Goal: Task Accomplishment & Management: Complete application form

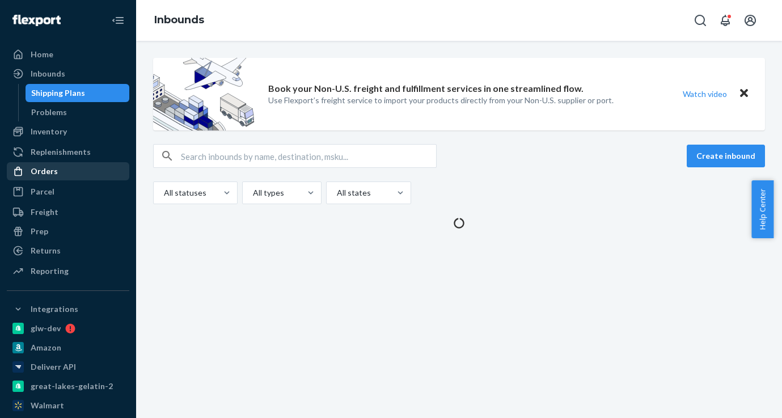
click at [41, 172] on div "Orders" at bounding box center [44, 171] width 27 height 11
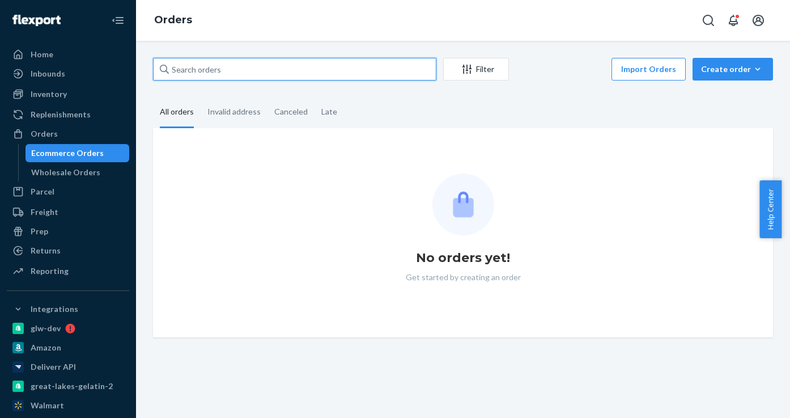
click at [231, 64] on input "text" at bounding box center [295, 69] width 284 height 23
paste input "w581903"
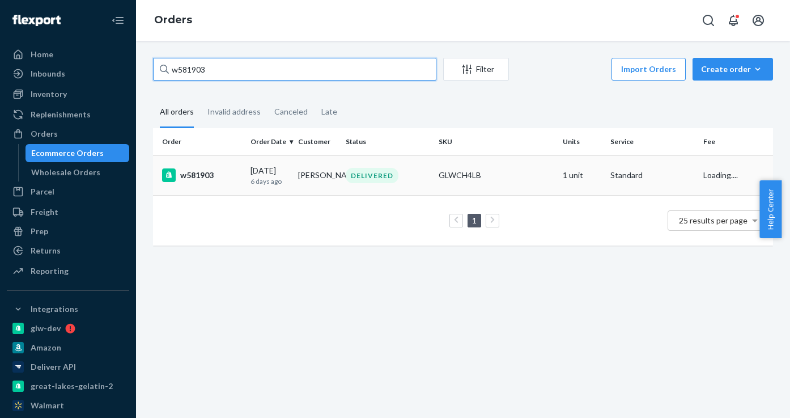
type input "w581903"
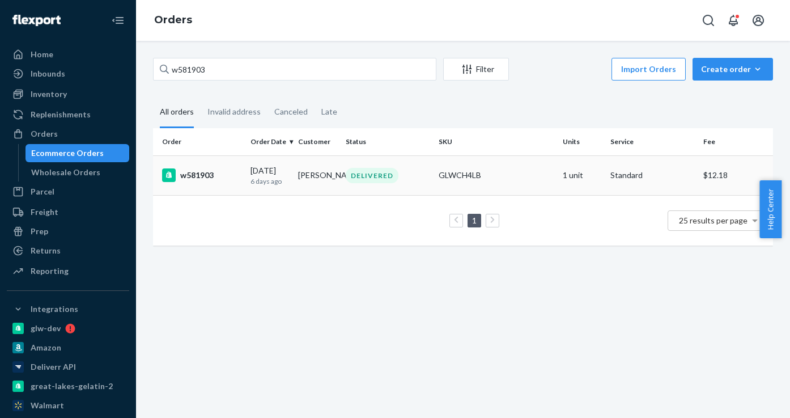
click at [214, 177] on div "w581903" at bounding box center [201, 175] width 79 height 14
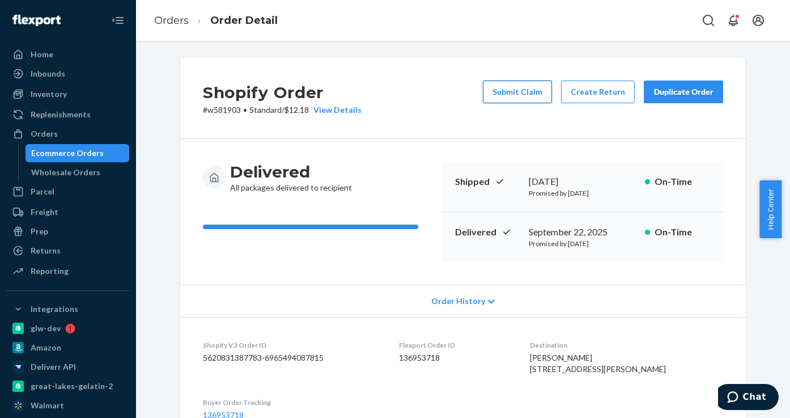
click at [527, 96] on button "Submit Claim" at bounding box center [517, 92] width 69 height 23
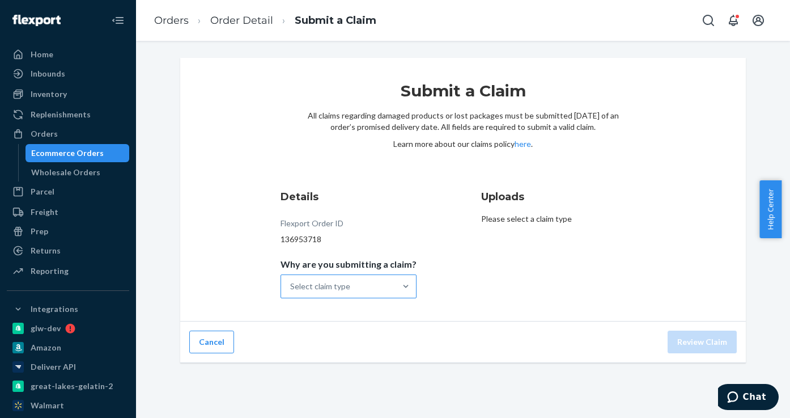
click at [365, 285] on div "Select claim type" at bounding box center [338, 286] width 115 height 23
click at [291, 285] on input "Why are you submitting a claim? Select claim type" at bounding box center [290, 286] width 1 height 11
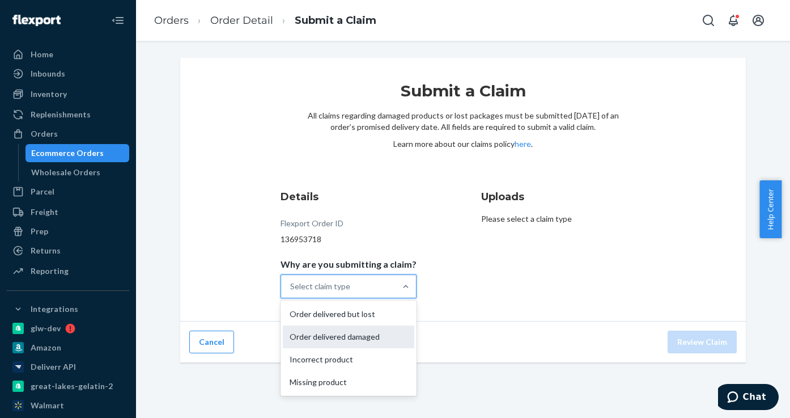
click at [346, 338] on div "Order delivered damaged" at bounding box center [349, 336] width 132 height 23
click at [291, 292] on input "Why are you submitting a claim? option Order delivered damaged focused, 2 of 4.…" at bounding box center [290, 286] width 1 height 11
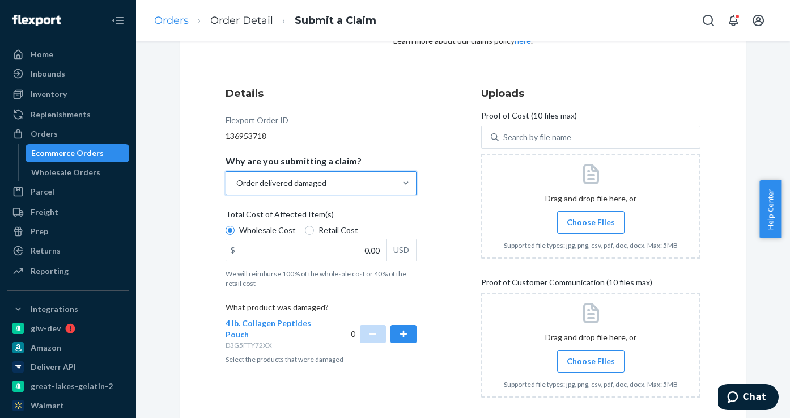
scroll to position [157, 0]
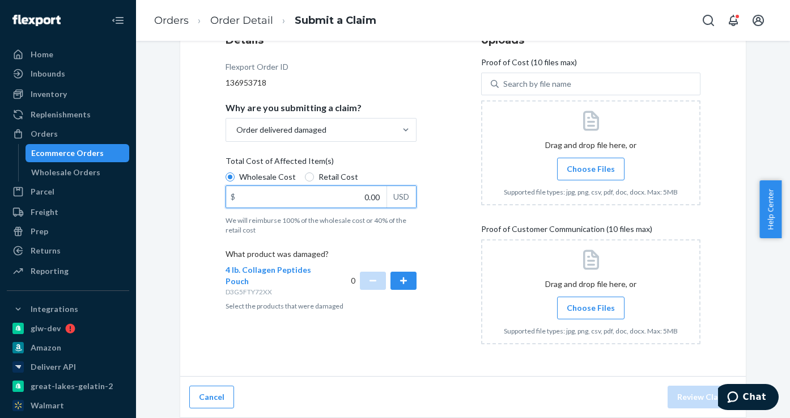
drag, startPoint x: 346, startPoint y: 198, endPoint x: 381, endPoint y: 201, distance: 34.7
click at [380, 201] on input "0.00" at bounding box center [306, 197] width 160 height 22
type input "99.99"
click at [411, 284] on button "button" at bounding box center [404, 281] width 26 height 18
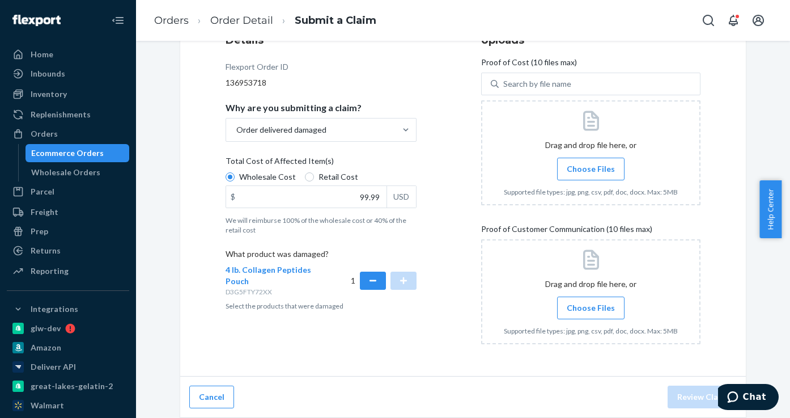
click at [337, 179] on span "Retail Cost" at bounding box center [339, 176] width 40 height 11
click at [314, 179] on input "Retail Cost" at bounding box center [309, 176] width 9 height 9
radio input "true"
radio input "false"
click at [587, 176] on label "Choose Files" at bounding box center [590, 169] width 67 height 23
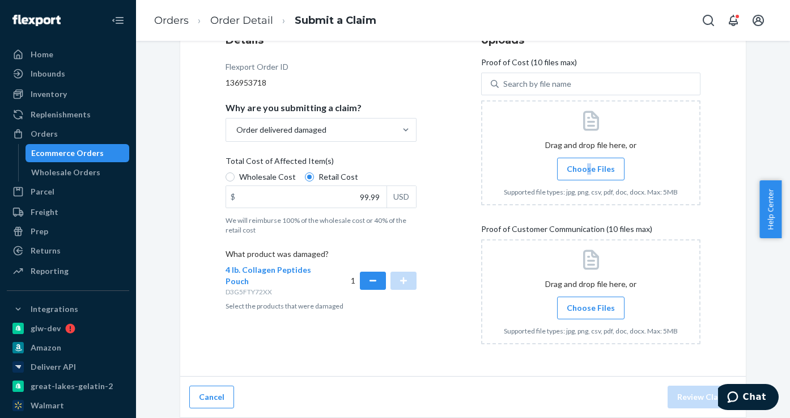
click at [587, 171] on span "Choose Files" at bounding box center [591, 168] width 48 height 11
click at [591, 171] on input "Choose Files" at bounding box center [591, 169] width 1 height 12
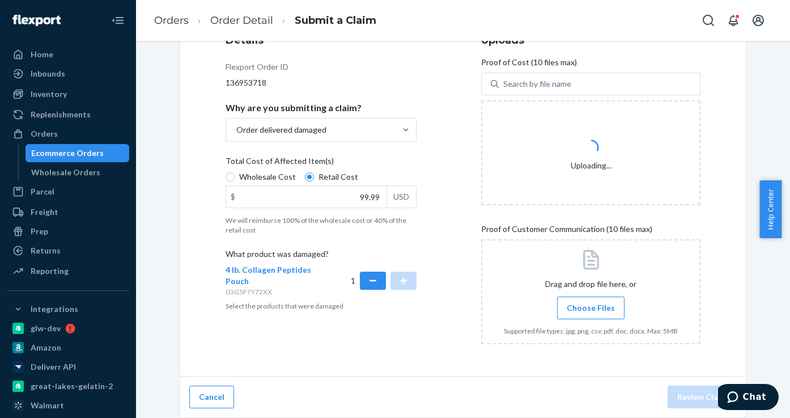
click at [594, 306] on span "Choose Files" at bounding box center [591, 307] width 48 height 11
click at [591, 306] on input "Choose Files" at bounding box center [591, 308] width 1 height 12
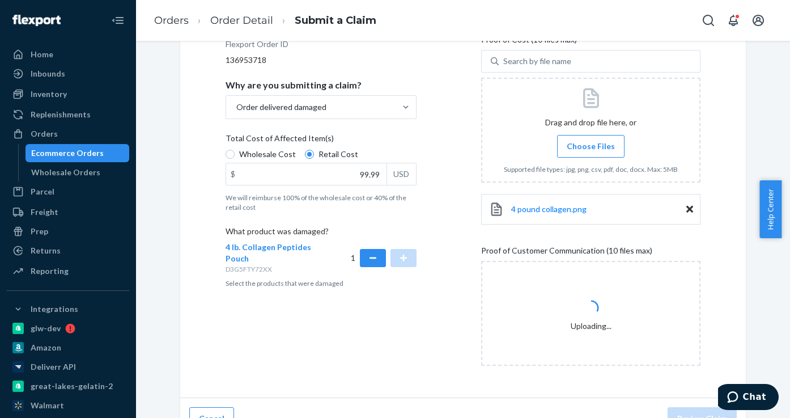
scroll to position [201, 0]
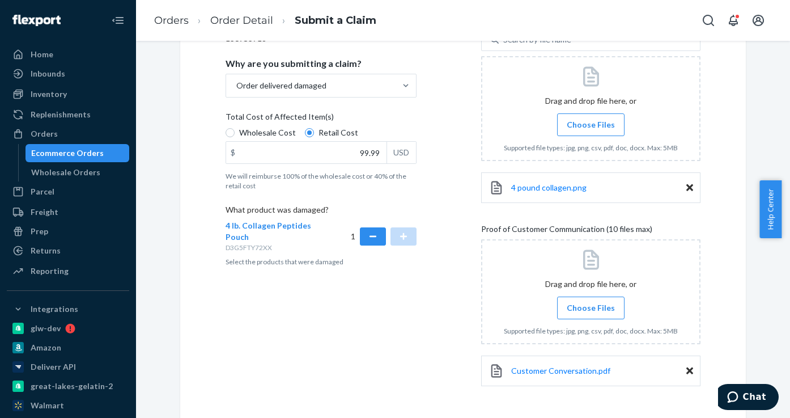
click at [591, 306] on input "Choose Files" at bounding box center [591, 308] width 1 height 12
click at [586, 309] on span "Choose Files" at bounding box center [591, 307] width 48 height 11
click at [591, 309] on input "Choose Files" at bounding box center [591, 308] width 1 height 12
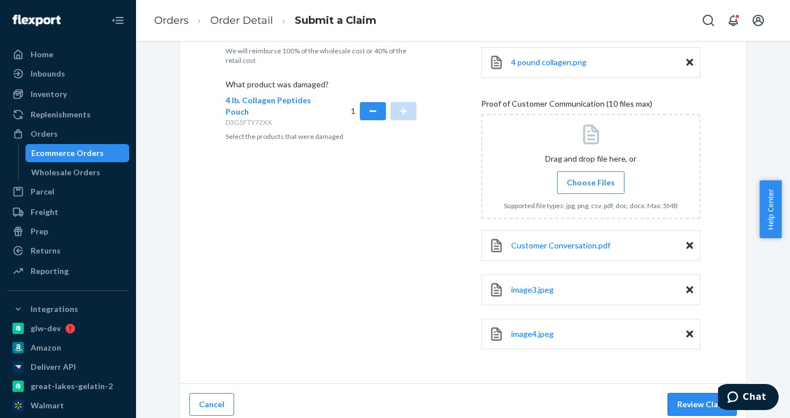
scroll to position [333, 0]
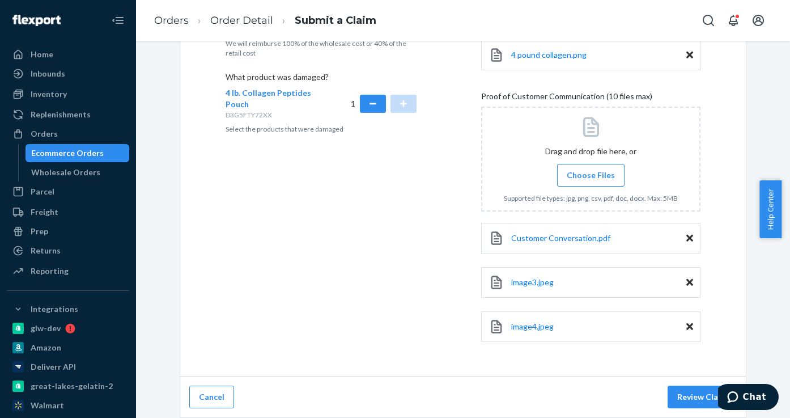
click at [673, 384] on div "Cancel Review Claim" at bounding box center [463, 397] width 566 height 41
click at [676, 391] on button "Review Claim" at bounding box center [702, 397] width 69 height 23
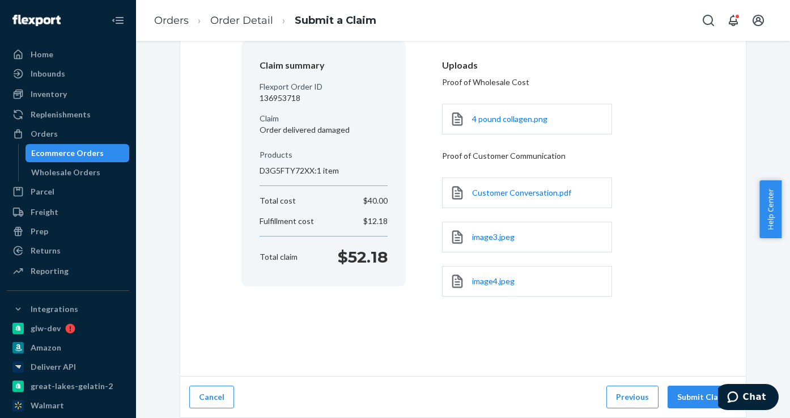
scroll to position [96, 0]
click at [695, 399] on button "Submit Claim" at bounding box center [702, 397] width 69 height 23
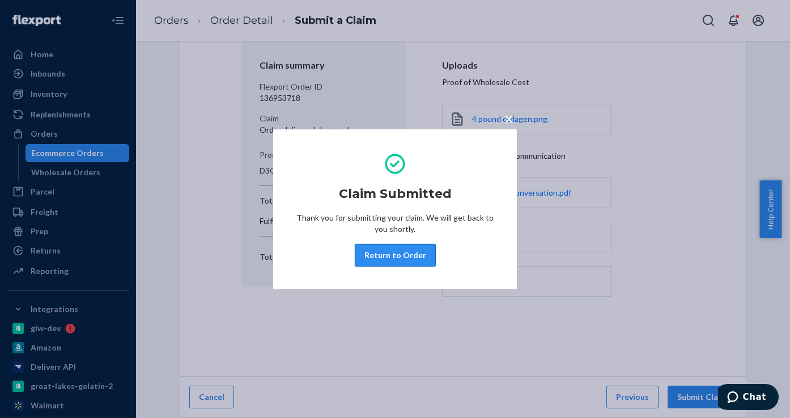
click at [409, 248] on button "Return to Order" at bounding box center [395, 255] width 81 height 23
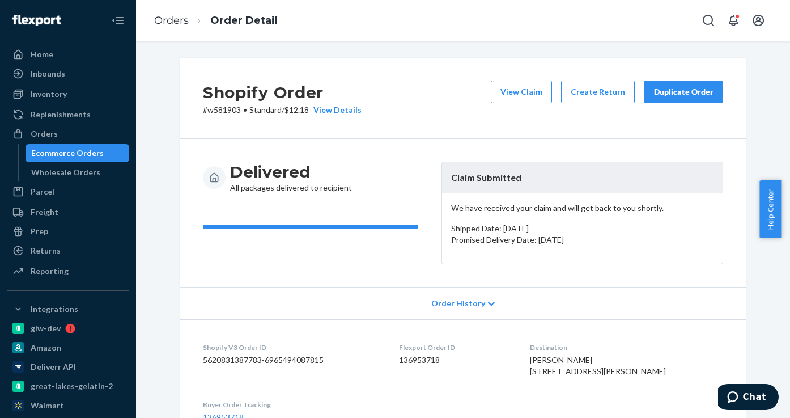
click at [89, 150] on div "Ecommerce Orders" at bounding box center [67, 152] width 73 height 11
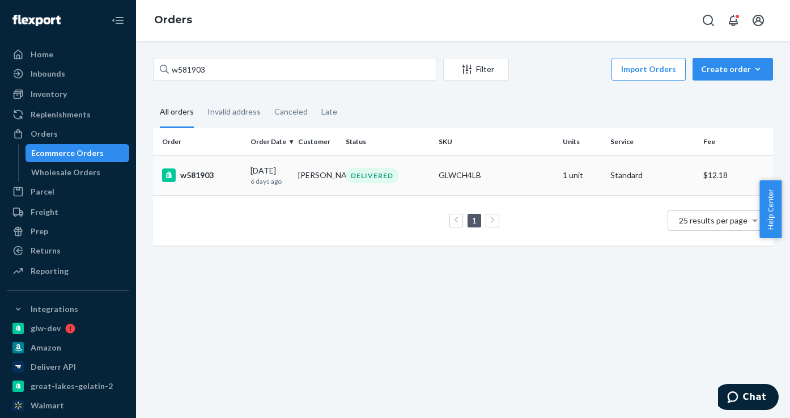
click at [187, 175] on div "w581903" at bounding box center [201, 175] width 79 height 14
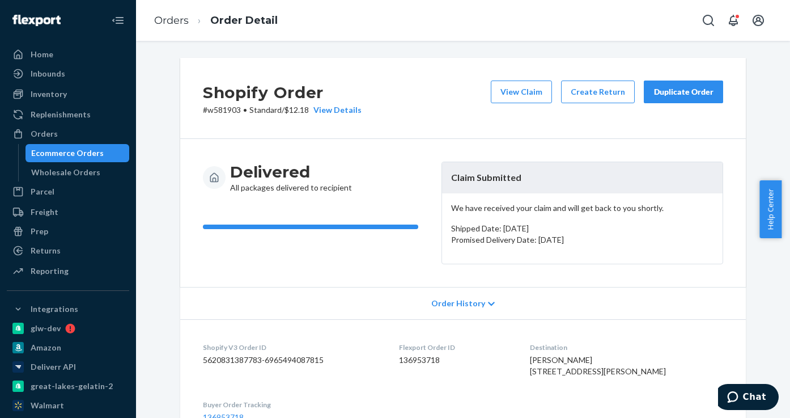
click at [80, 156] on div "Ecommerce Orders" at bounding box center [67, 152] width 73 height 11
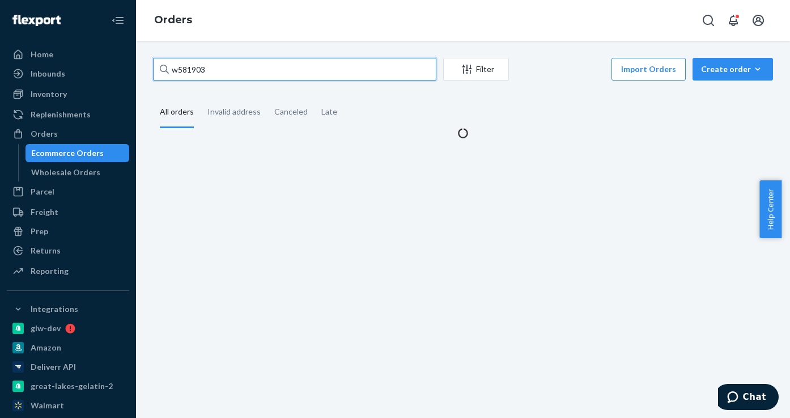
click at [215, 75] on input "w581903" at bounding box center [295, 69] width 284 height 23
paste input "0094"
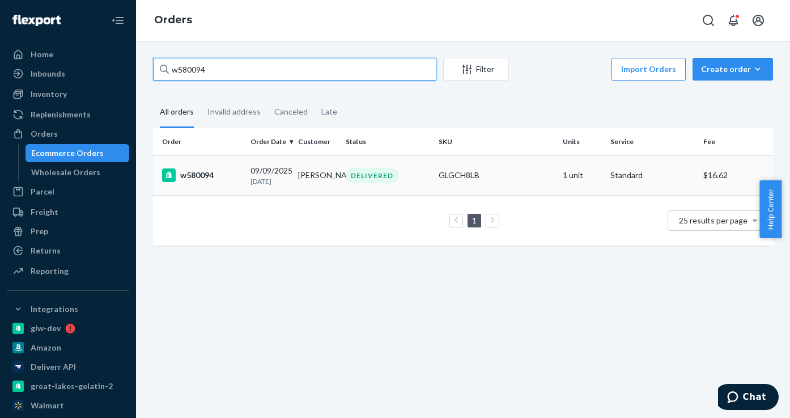
type input "w580094"
click at [206, 174] on div "w580094" at bounding box center [201, 175] width 79 height 14
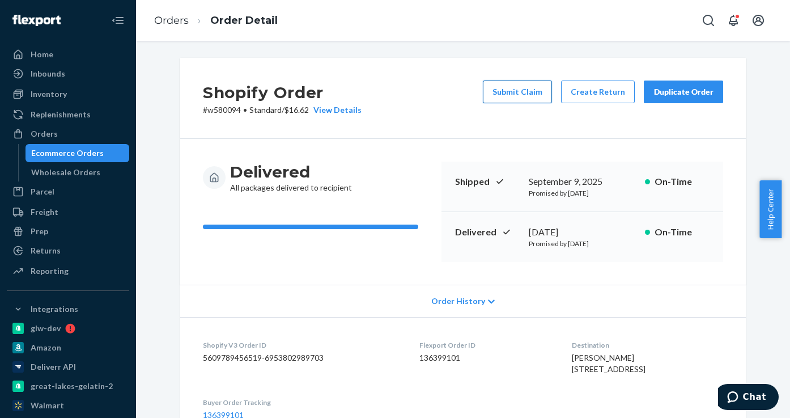
click at [518, 94] on button "Submit Claim" at bounding box center [517, 92] width 69 height 23
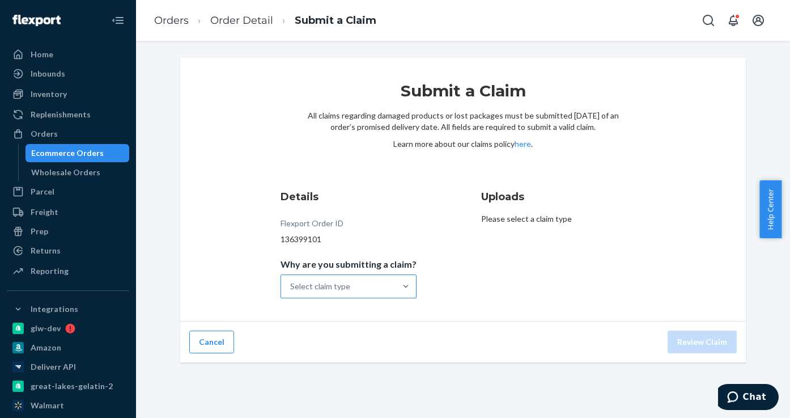
click at [346, 287] on div "Select claim type" at bounding box center [320, 286] width 60 height 11
click at [291, 287] on input "Why are you submitting a claim? Select claim type" at bounding box center [290, 286] width 1 height 11
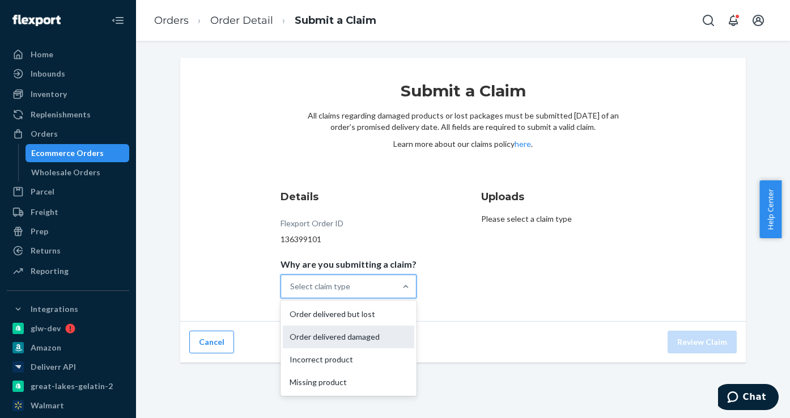
click at [345, 336] on div "Order delivered damaged" at bounding box center [349, 336] width 132 height 23
click at [291, 292] on input "Why are you submitting a claim? option Order delivered damaged focused, 2 of 4.…" at bounding box center [290, 286] width 1 height 11
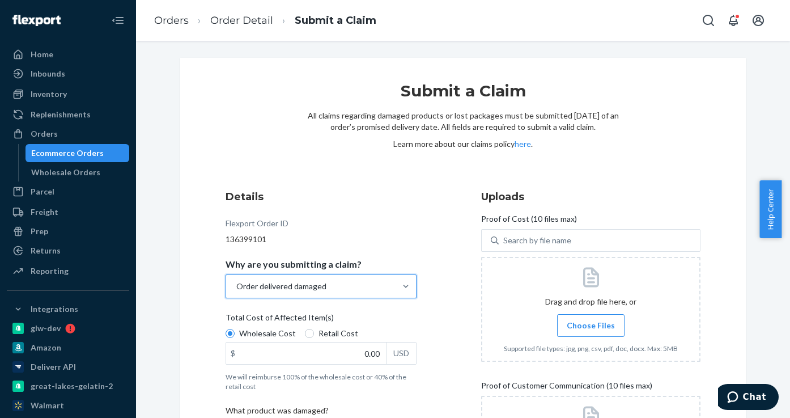
scroll to position [157, 0]
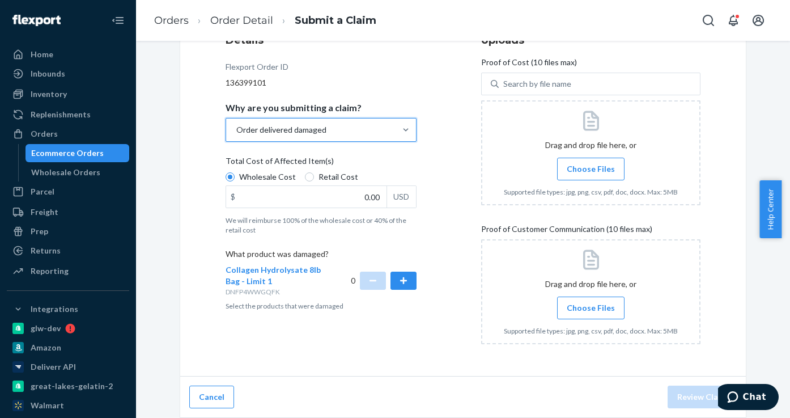
click at [356, 130] on div "Order delivered damaged" at bounding box center [311, 130] width 170 height 23
click at [236, 130] on input "Why are you submitting a claim? option Order delivered damaged, selected. 0 res…" at bounding box center [235, 129] width 1 height 11
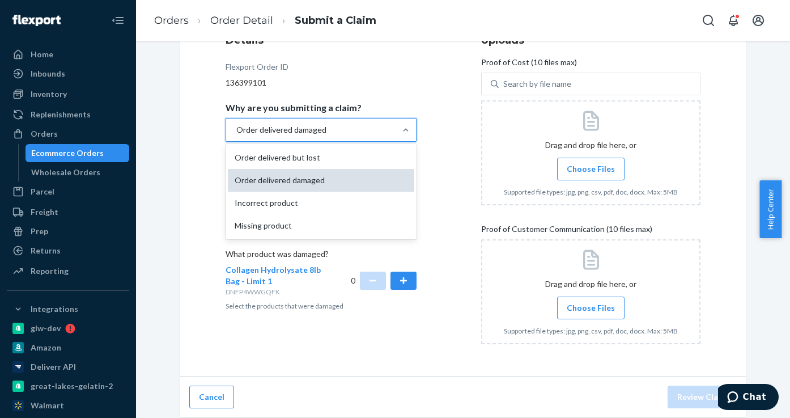
click at [302, 175] on div "Order delivered damaged" at bounding box center [321, 180] width 187 height 23
click at [236, 136] on input "Why are you submitting a claim? option Order delivered damaged, selected. optio…" at bounding box center [235, 129] width 1 height 11
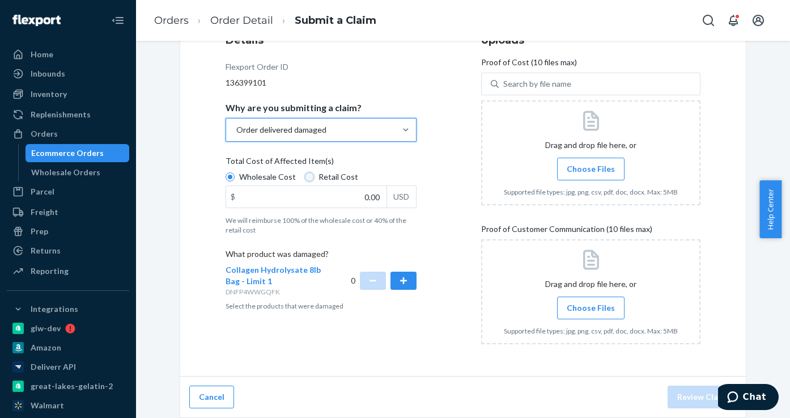
click at [306, 177] on input "Retail Cost" at bounding box center [309, 176] width 9 height 9
radio input "true"
radio input "false"
click at [307, 138] on div "Order delivered damaged" at bounding box center [311, 130] width 170 height 23
click at [236, 136] on input "Why are you submitting a claim? Order delivered damaged" at bounding box center [235, 129] width 1 height 11
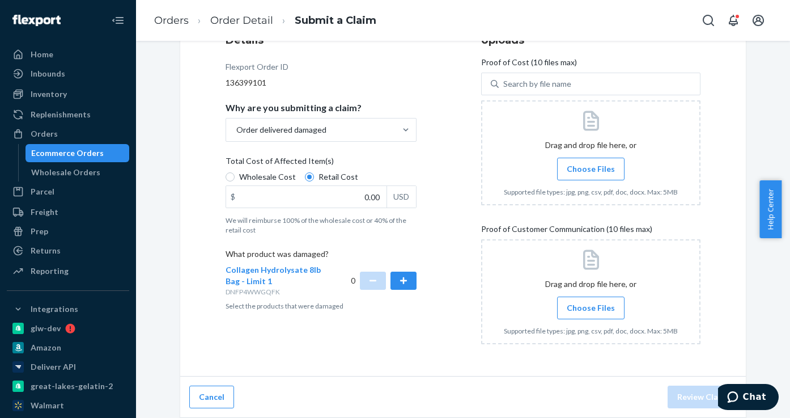
click at [446, 69] on div "Details Flexport Order ID 136399101 Why are you submitting a claim? Order deliv…" at bounding box center [463, 193] width 475 height 320
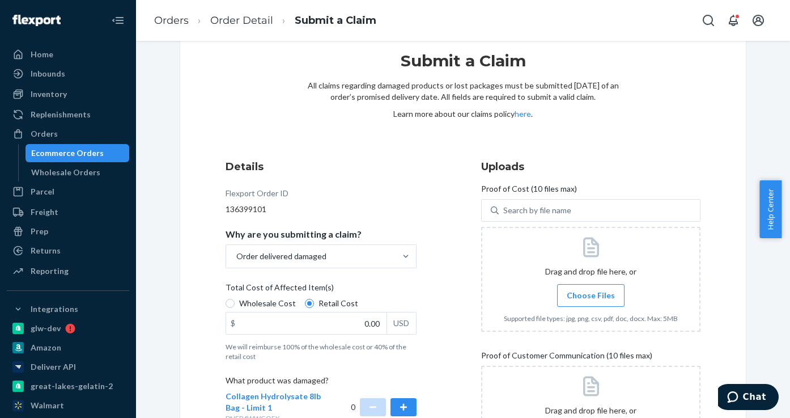
scroll to position [0, 0]
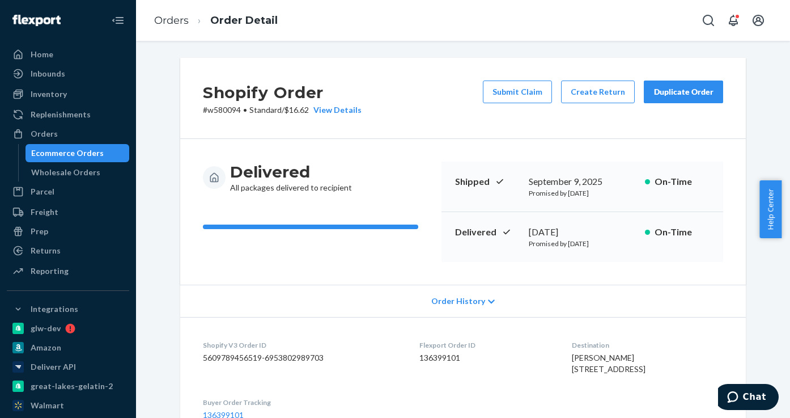
click at [666, 94] on div "Duplicate Order" at bounding box center [684, 91] width 60 height 11
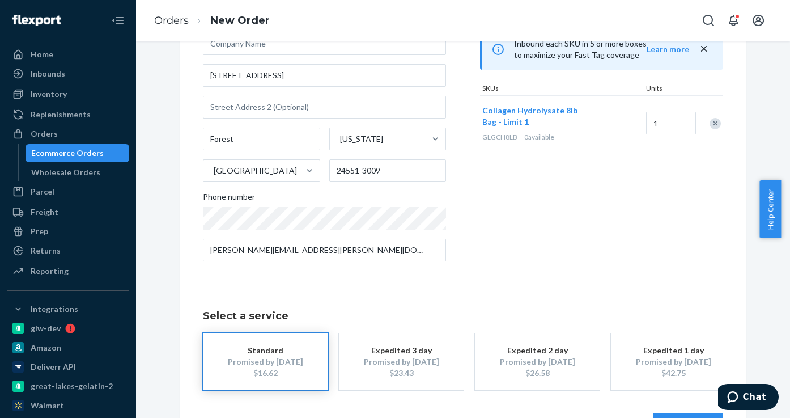
scroll to position [155, 0]
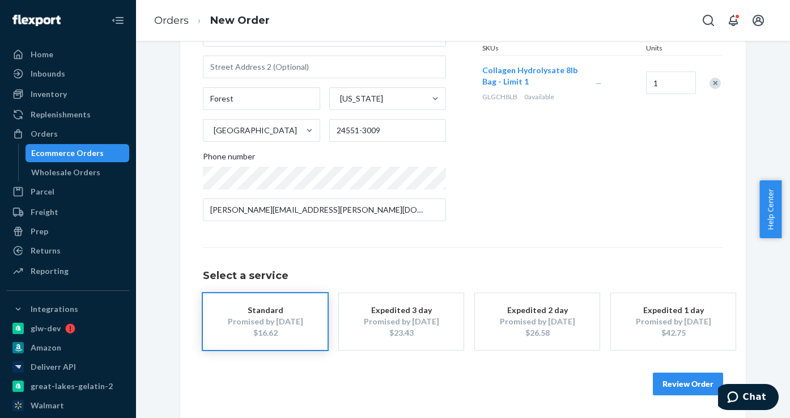
click at [394, 333] on div "$23.43" at bounding box center [401, 332] width 91 height 11
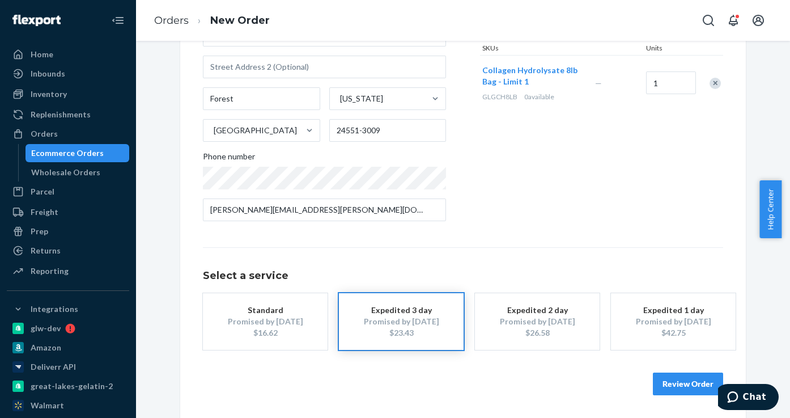
click at [692, 385] on button "Review Order" at bounding box center [688, 384] width 70 height 23
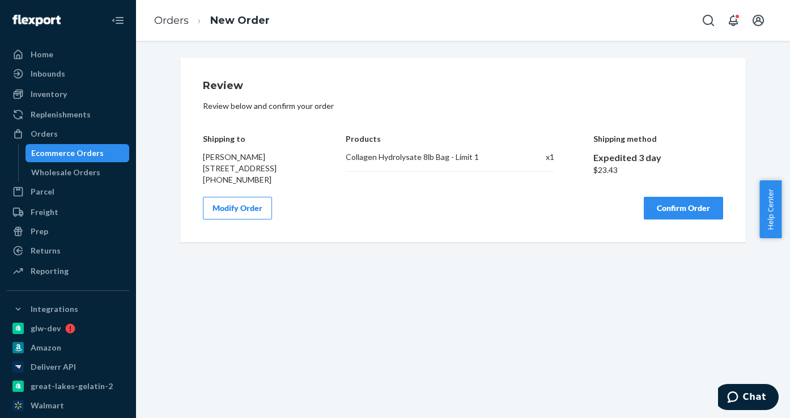
scroll to position [0, 0]
click at [671, 219] on button "Confirm Order" at bounding box center [683, 208] width 79 height 23
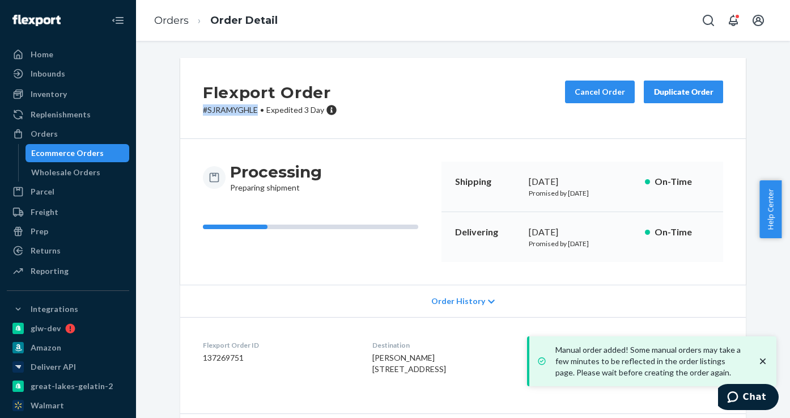
drag, startPoint x: 259, startPoint y: 107, endPoint x: 201, endPoint y: 108, distance: 57.9
click at [203, 108] on p "# SJRAMYGHLE • Expedited 3 Day" at bounding box center [270, 109] width 134 height 11
copy p "# SJRAMYGHLE"
